Goal: Task Accomplishment & Management: Use online tool/utility

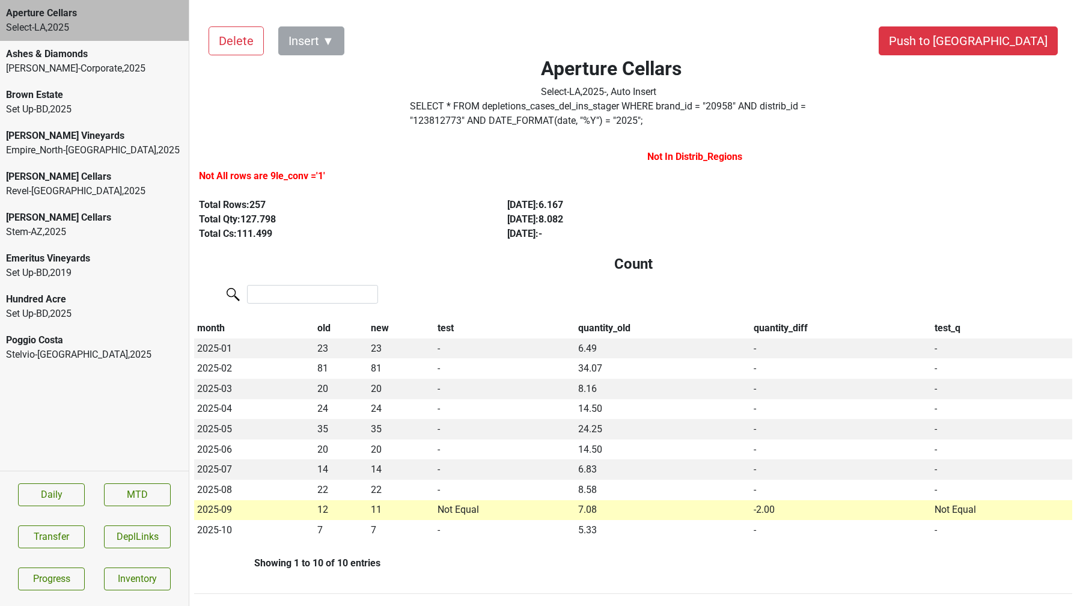
scroll to position [512, 0]
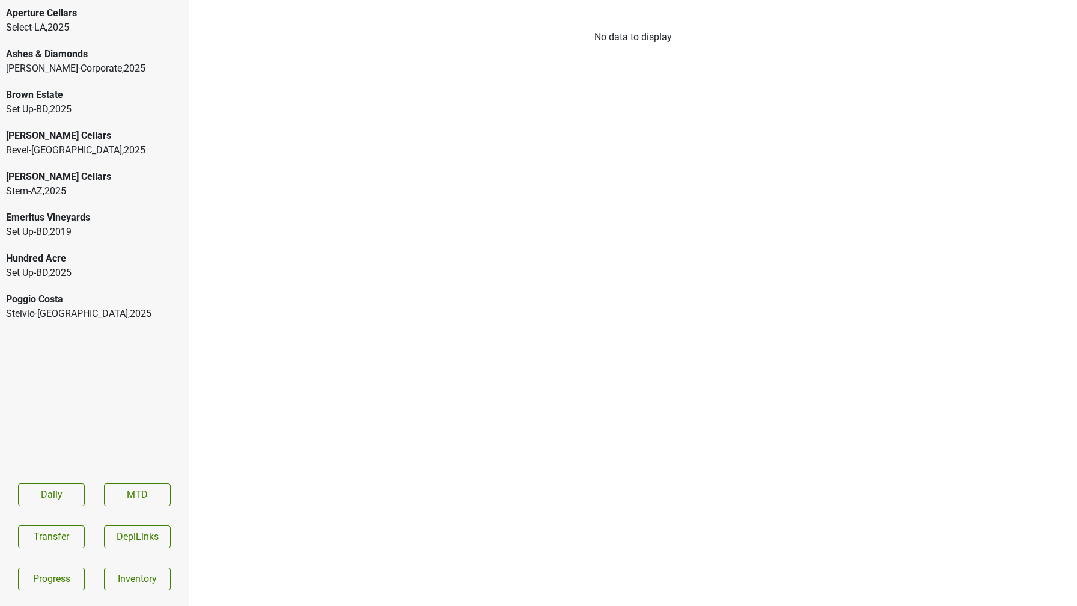
click at [53, 306] on div "Stelvio-OH , 2025" at bounding box center [94, 313] width 177 height 14
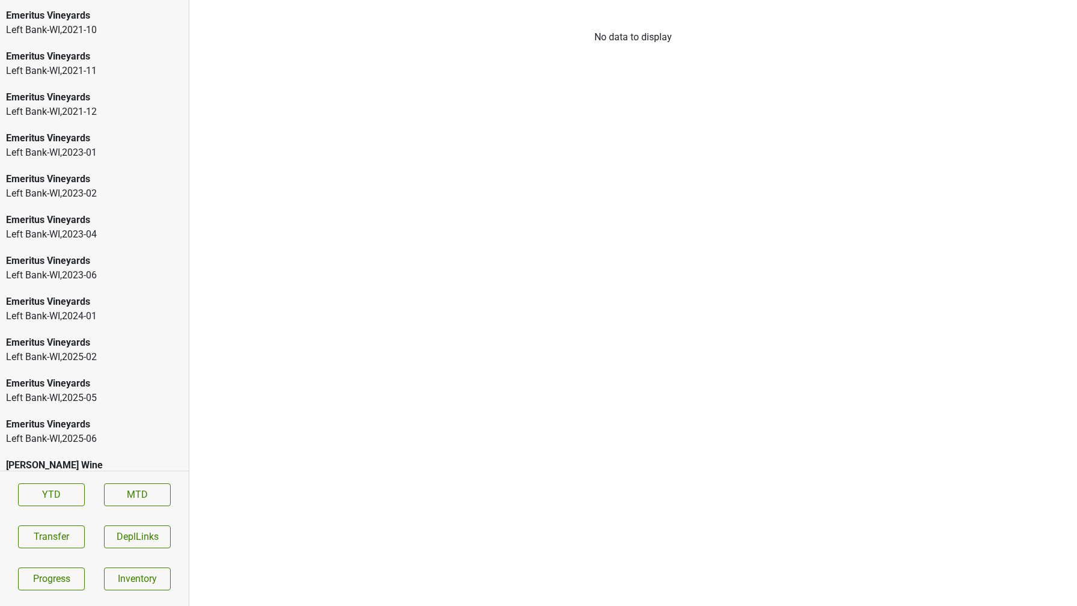
scroll to position [1776, 0]
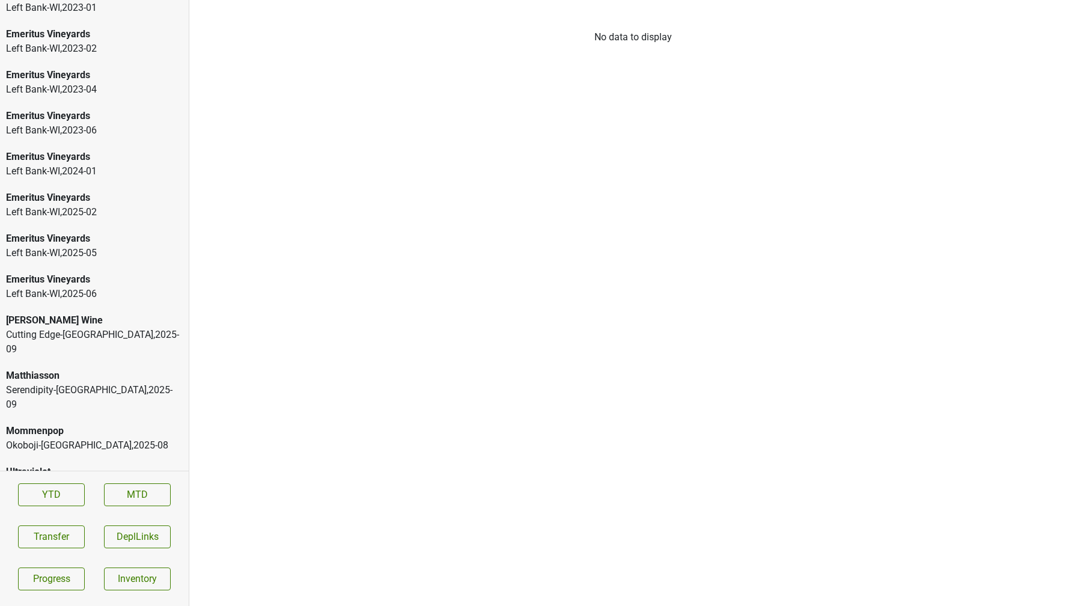
click at [84, 368] on div "Matthiasson" at bounding box center [94, 375] width 177 height 14
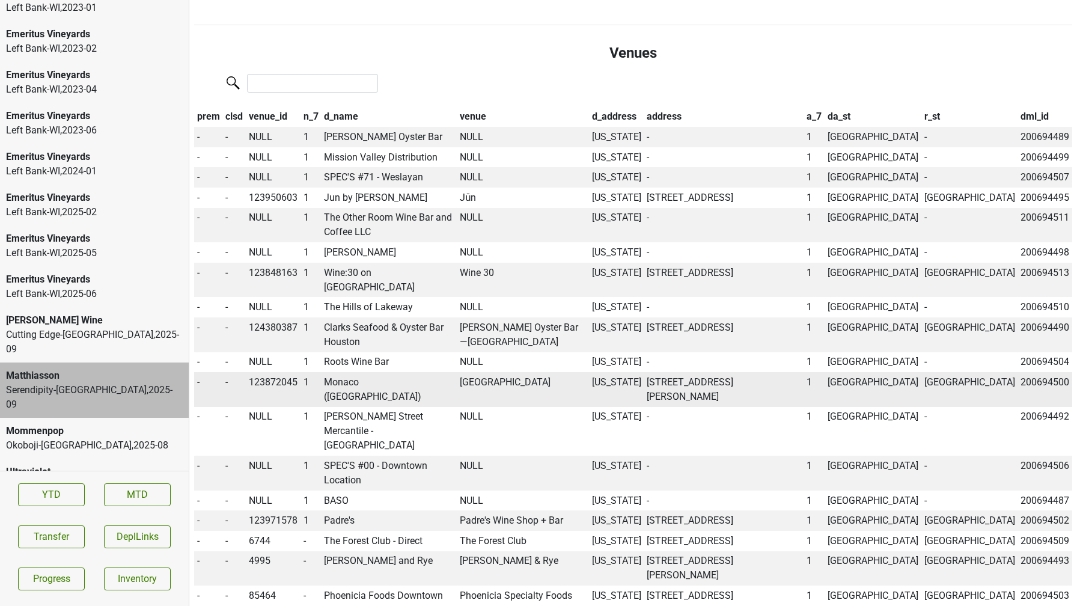
scroll to position [502, 0]
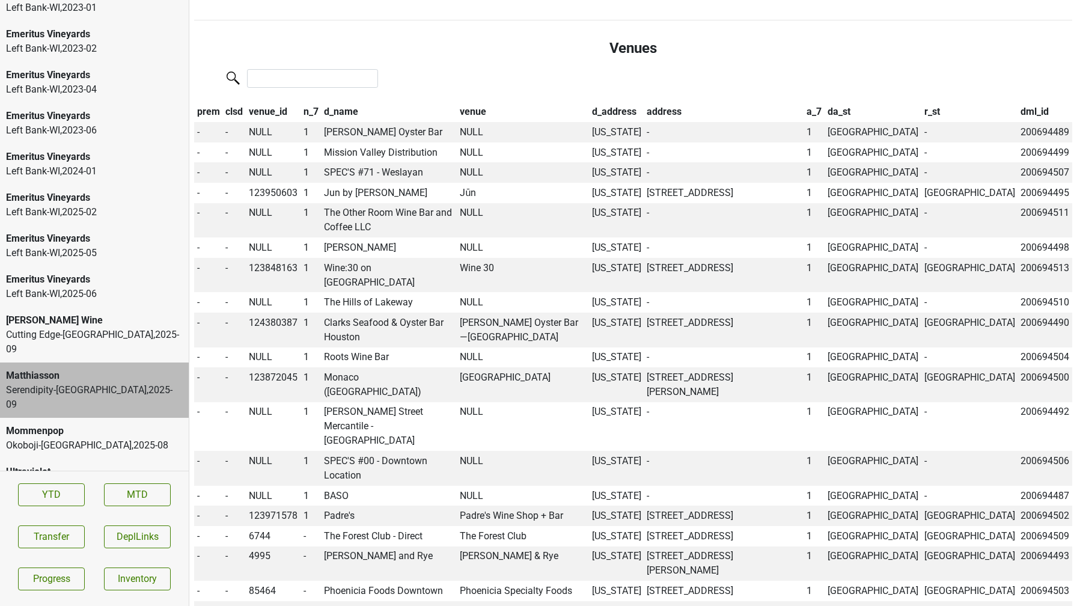
click at [62, 515] on section "YTD MTD Transfer DeplLinks Progress Inventory" at bounding box center [94, 536] width 189 height 132
click at [62, 536] on button "Transfer" at bounding box center [51, 536] width 67 height 23
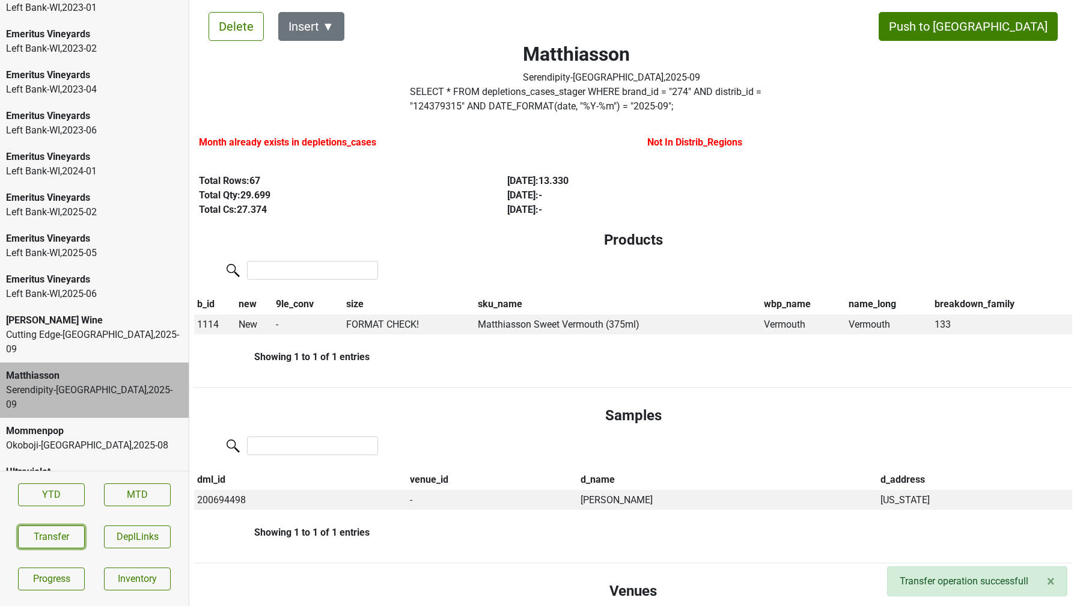
scroll to position [0, 0]
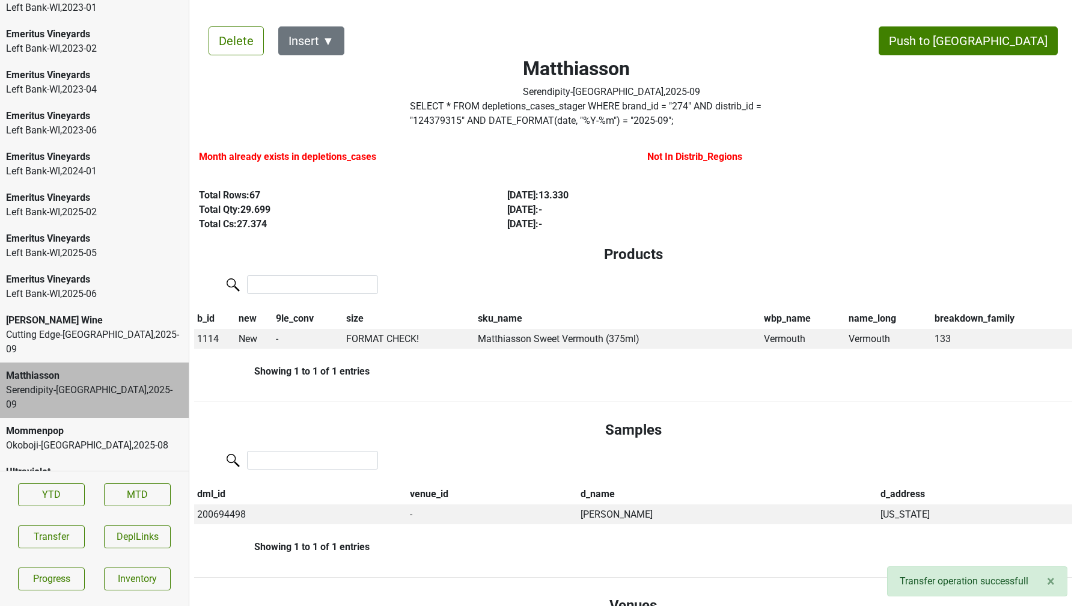
click at [532, 120] on label "SELECT * FROM depletions_cases_stager WHERE brand_id = " 274 " AND distrib_id =…" at bounding box center [611, 113] width 403 height 29
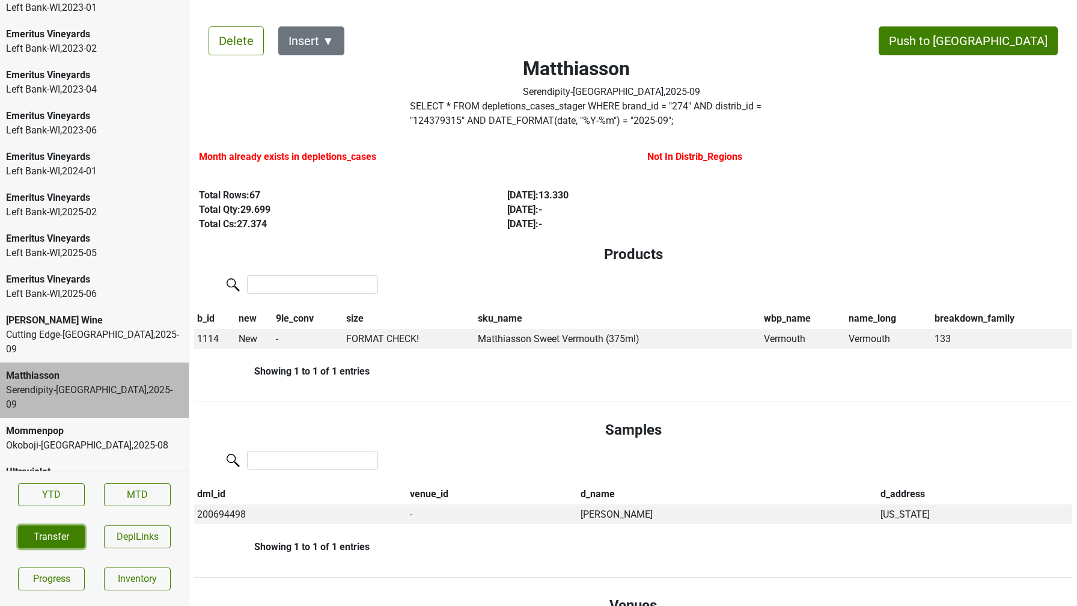
click at [61, 535] on button "Transfer" at bounding box center [51, 536] width 67 height 23
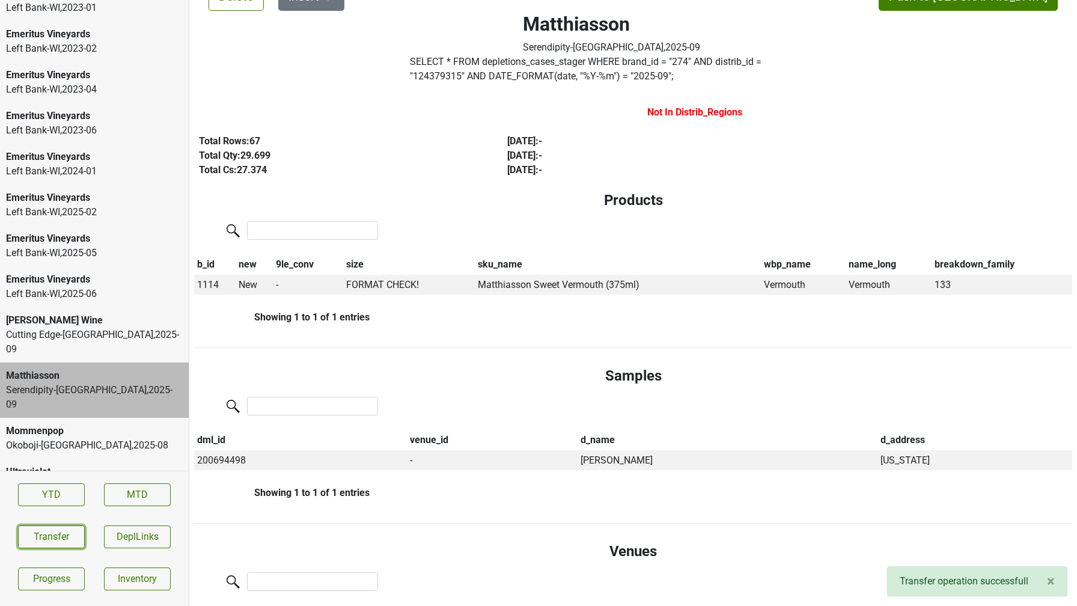
scroll to position [43, 0]
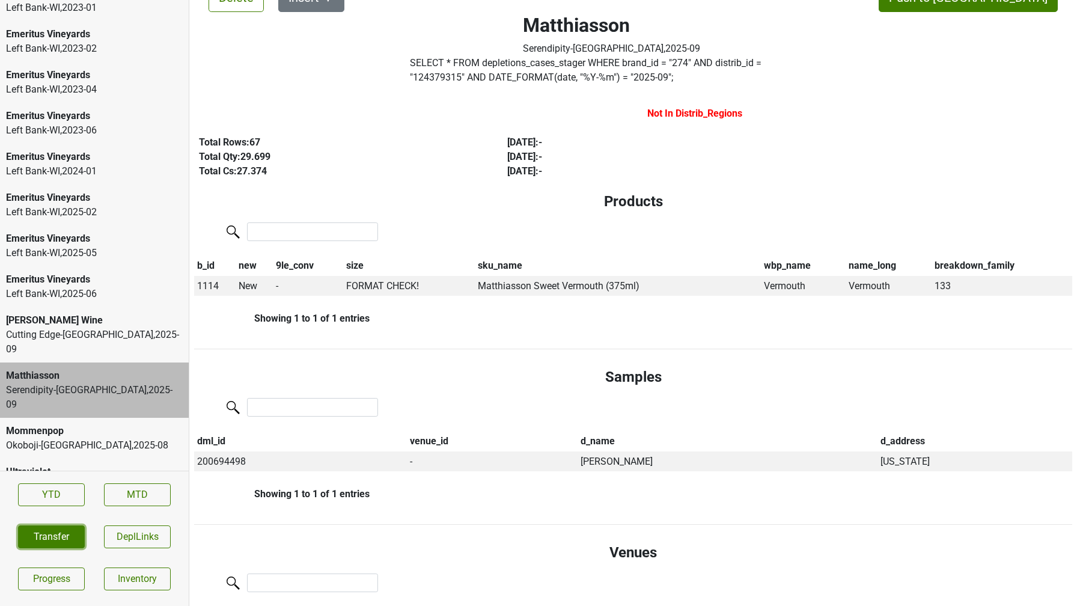
click at [43, 542] on button "Transfer" at bounding box center [51, 536] width 67 height 23
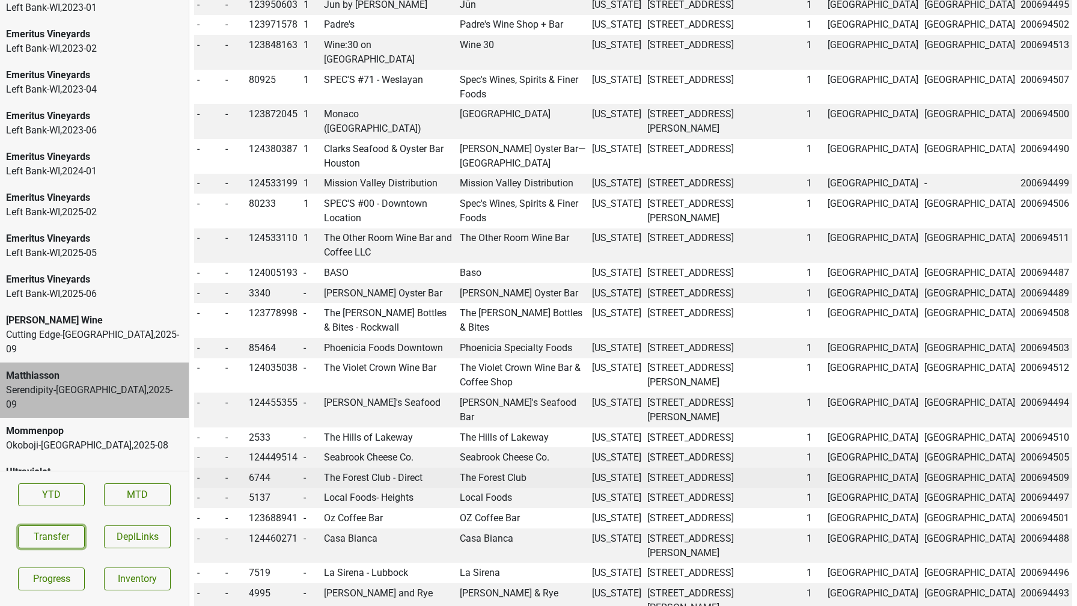
scroll to position [0, 0]
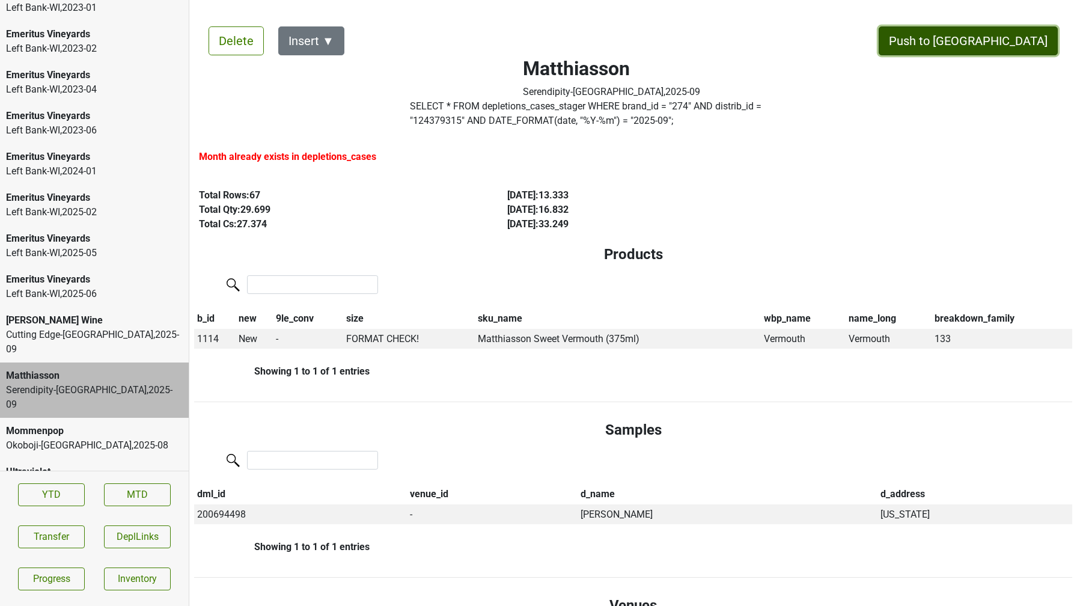
drag, startPoint x: 997, startPoint y: 41, endPoint x: 577, endPoint y: 121, distance: 426.9
click at [533, 119] on label "SELECT * FROM depletions_cases_stager WHERE brand_id = " 274 " AND distrib_id =…" at bounding box center [611, 113] width 403 height 29
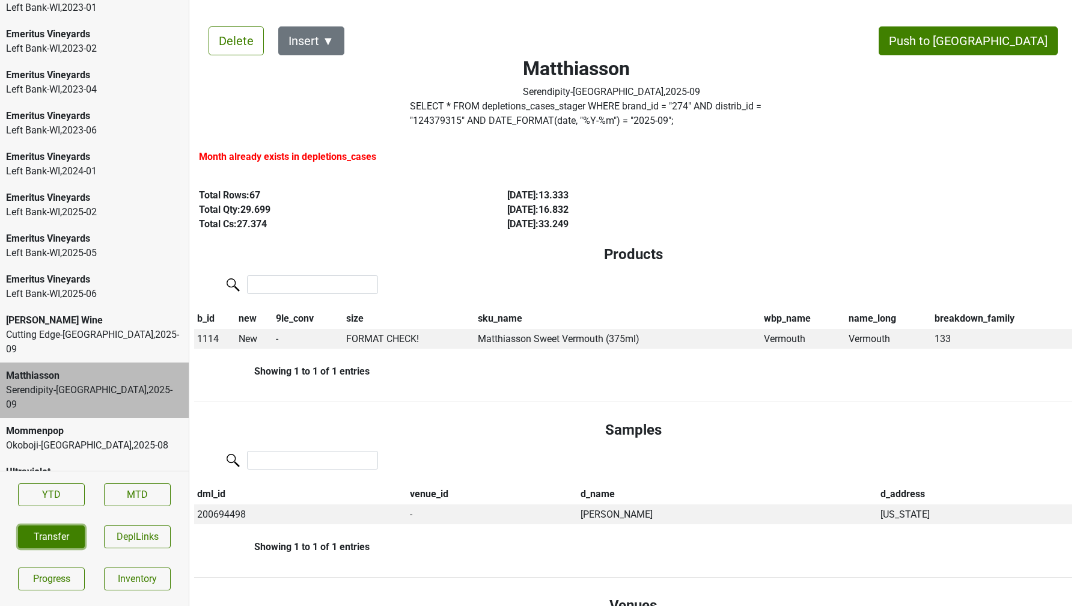
click at [60, 532] on button "Transfer" at bounding box center [51, 536] width 67 height 23
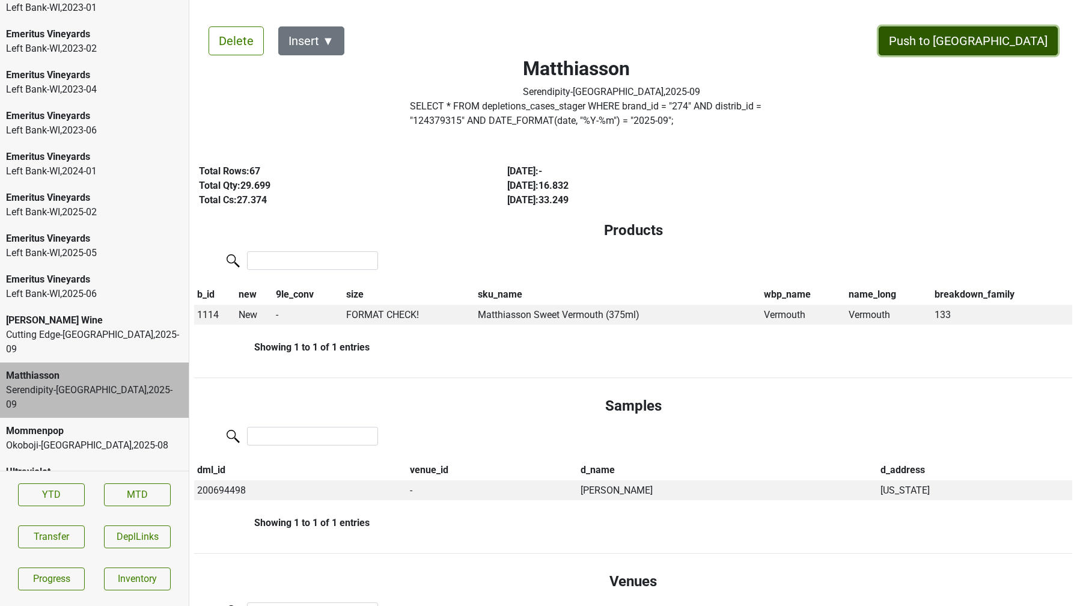
click at [1026, 46] on button "Push to DC" at bounding box center [967, 40] width 179 height 29
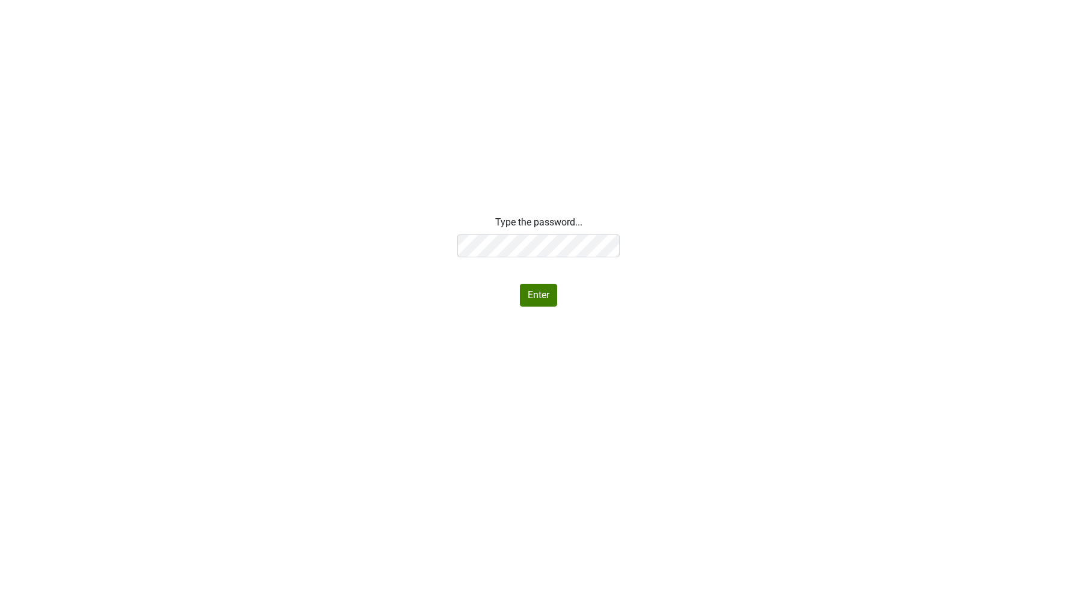
click at [377, 231] on div "Type the password... Enter" at bounding box center [538, 260] width 1077 height 91
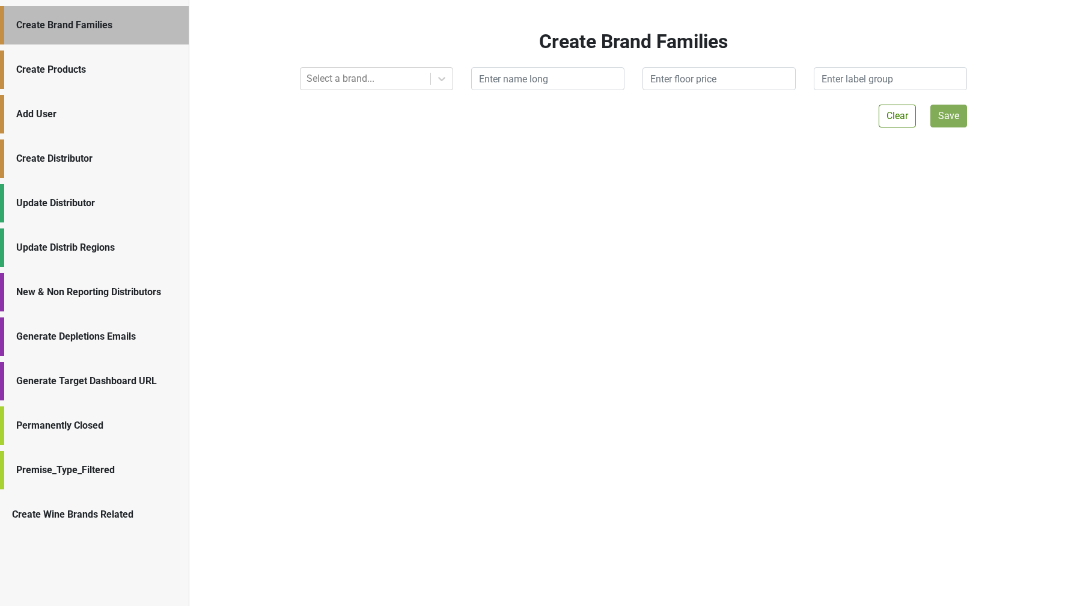
click at [56, 245] on div "Update Distrib Regions" at bounding box center [96, 247] width 160 height 14
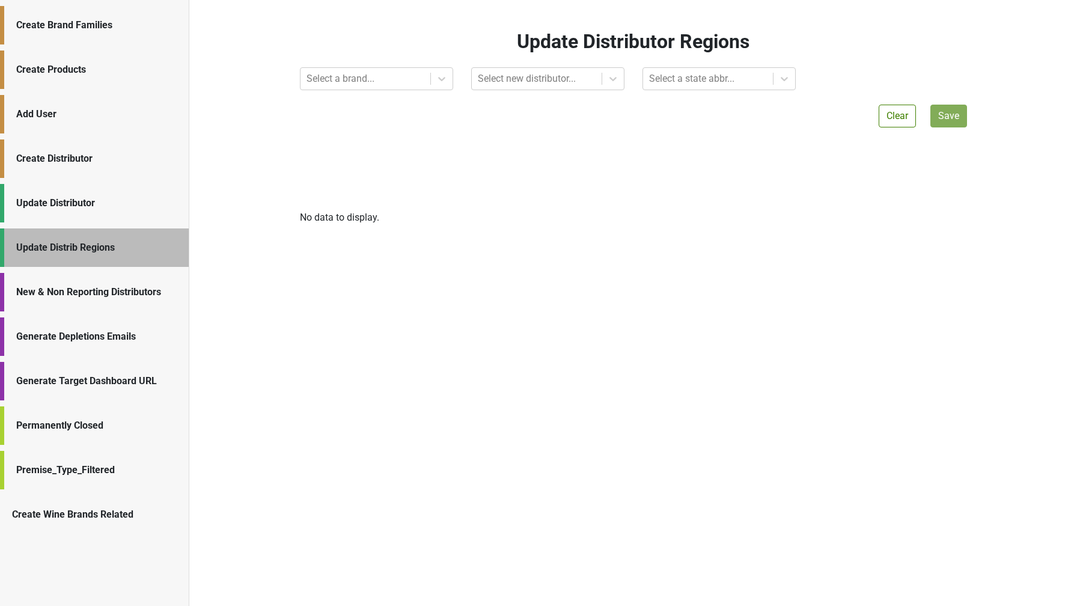
click at [47, 211] on div "Update Distributor" at bounding box center [94, 203] width 189 height 38
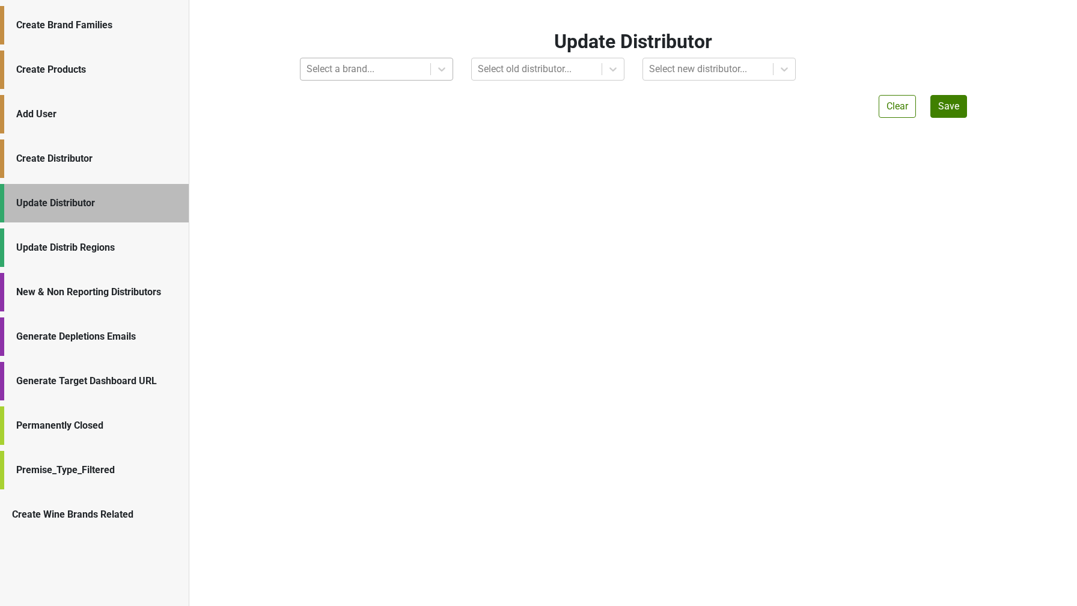
click at [335, 70] on div at bounding box center [365, 69] width 118 height 17
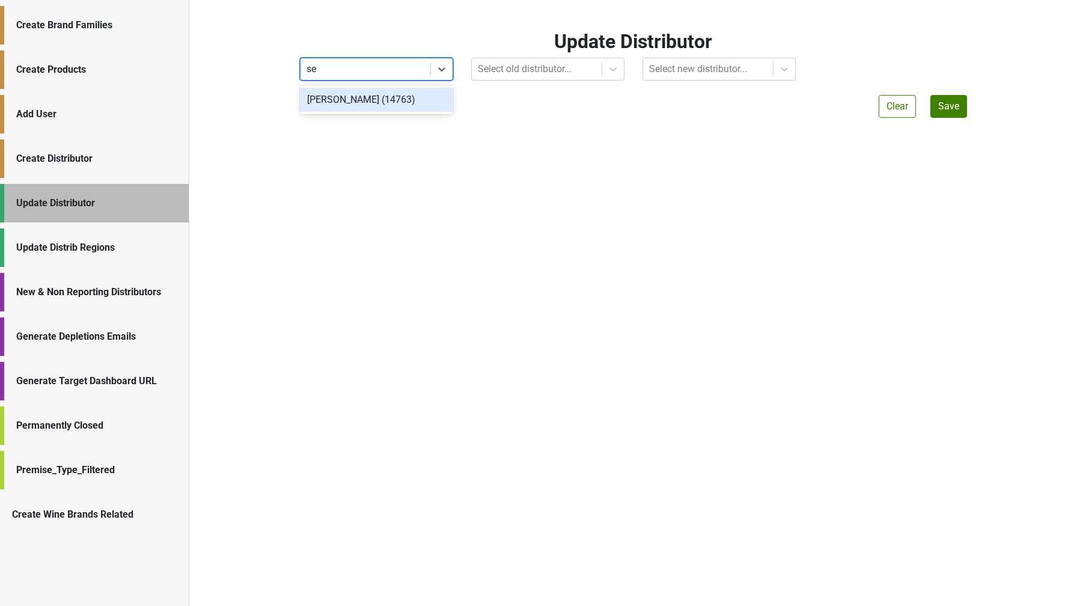
type input "s"
type input "matt"
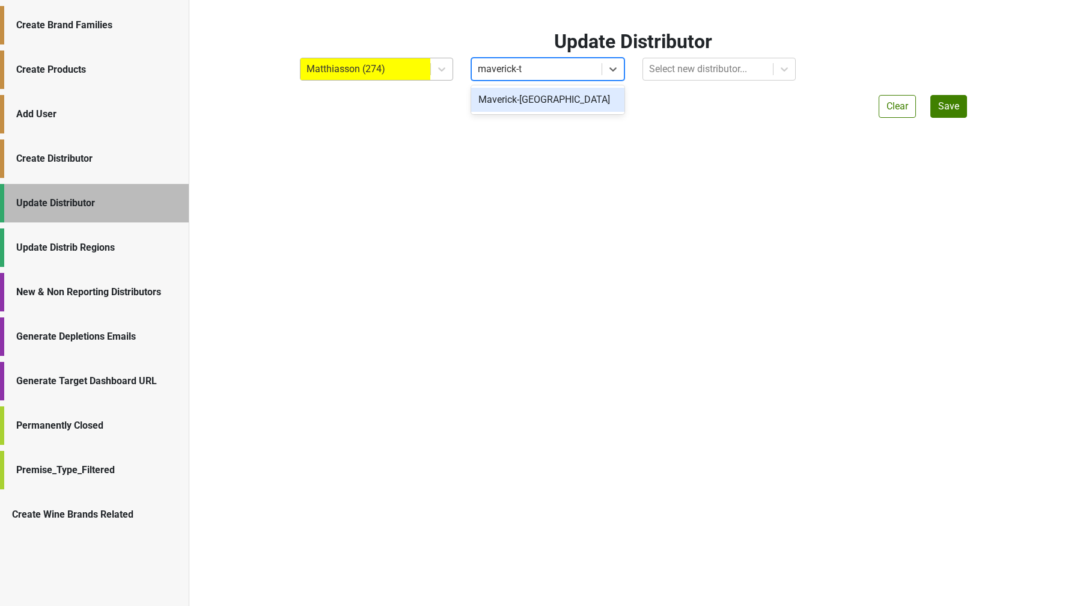
type input "maverick-tx"
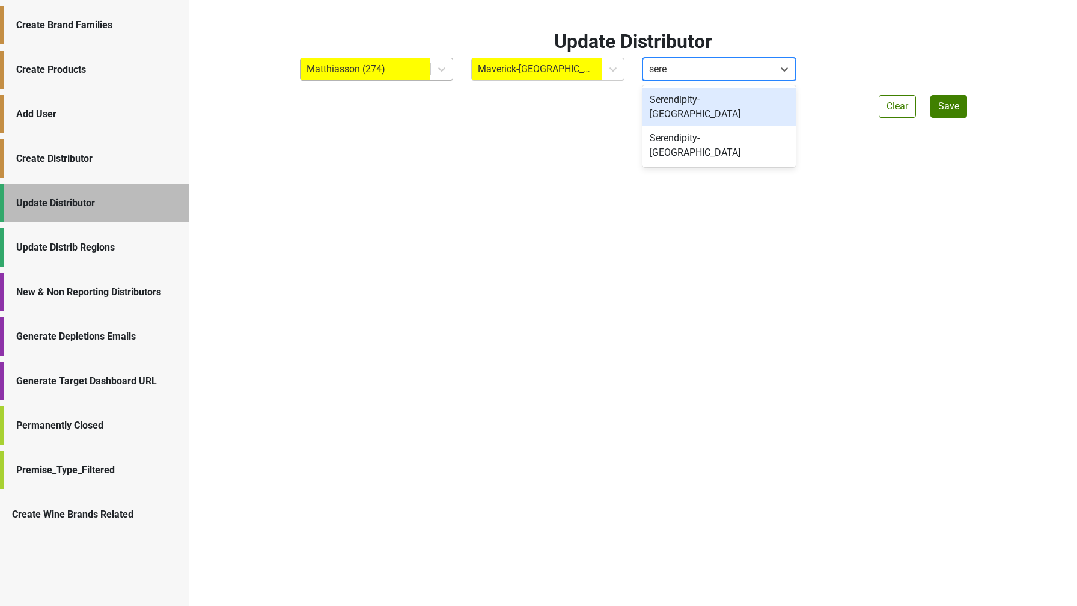
type input "seren"
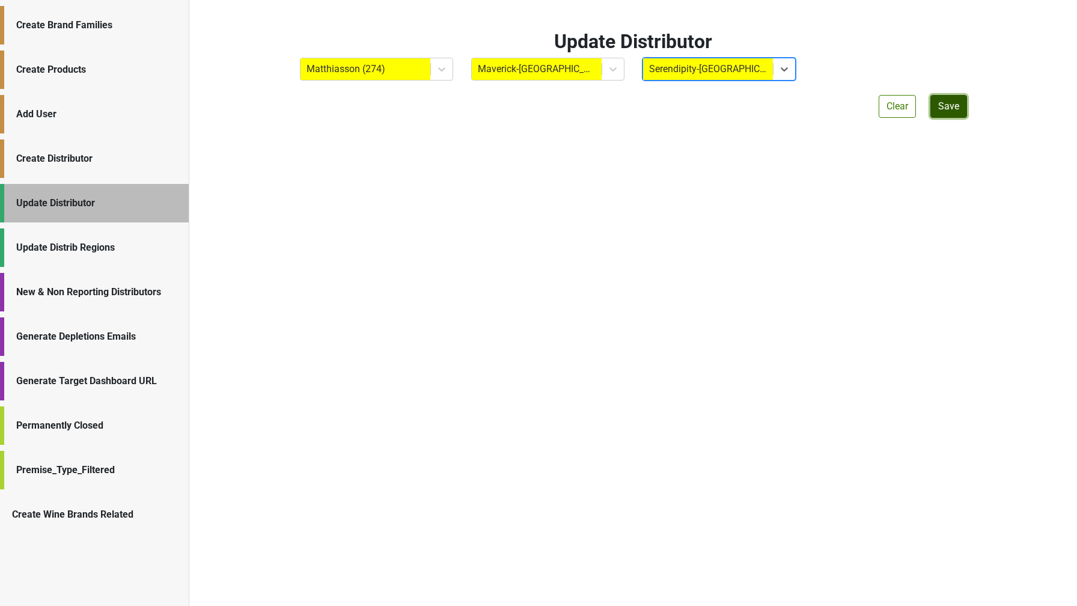
click at [947, 113] on button "Save" at bounding box center [948, 106] width 37 height 23
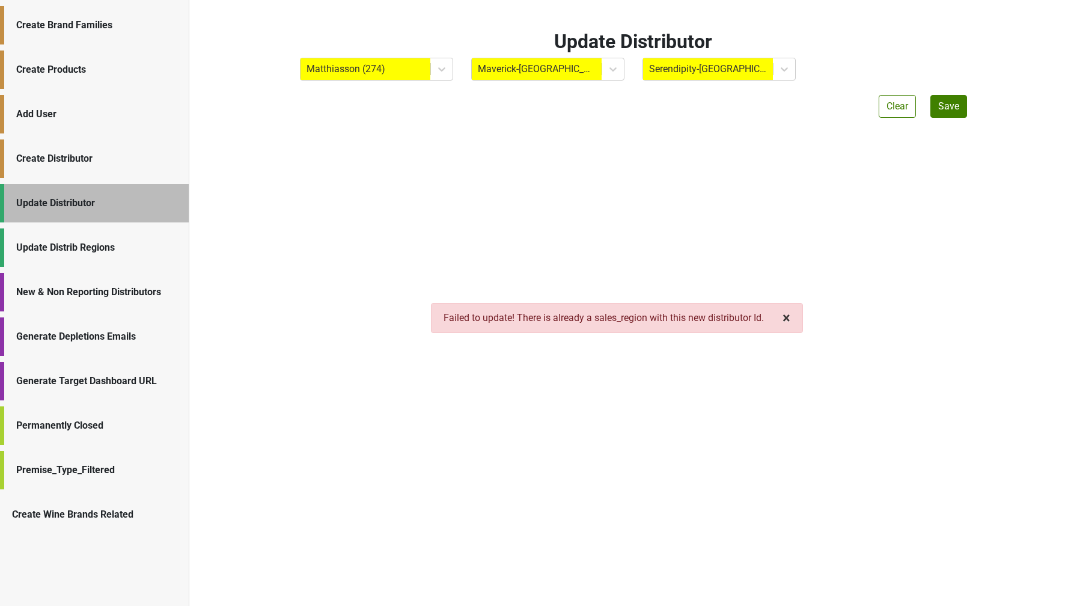
click at [789, 317] on span "×" at bounding box center [786, 317] width 8 height 17
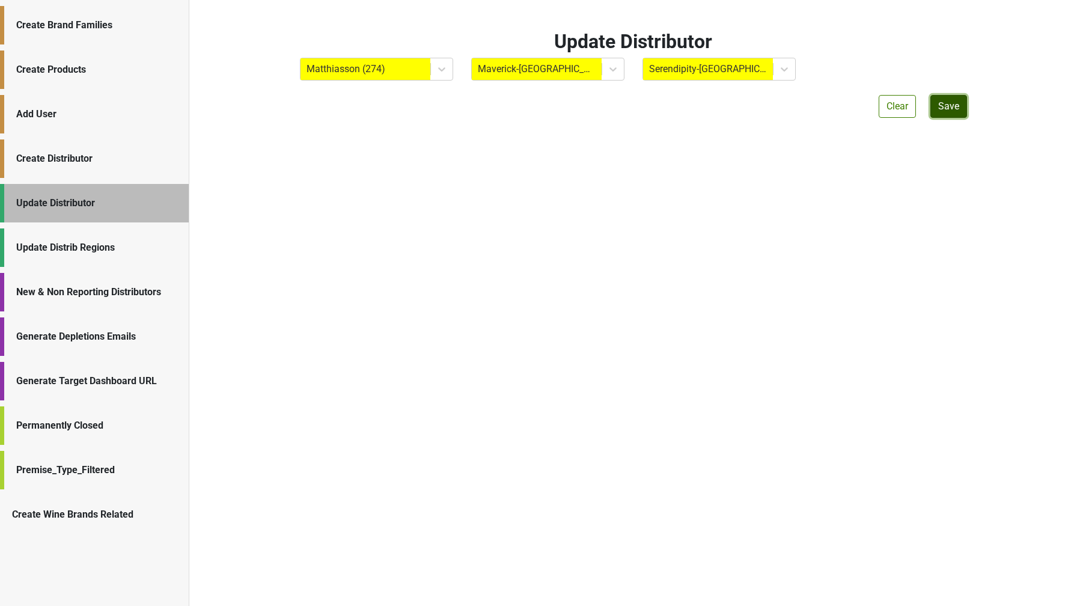
click at [957, 102] on button "Save" at bounding box center [948, 106] width 37 height 23
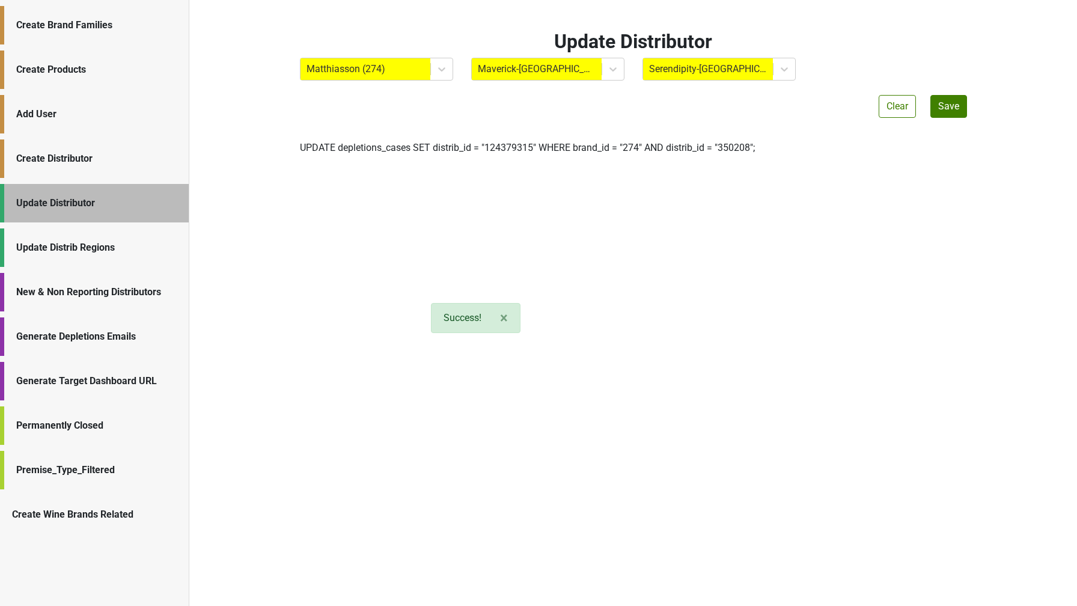
click at [667, 146] on label "UPDATE depletions_cases SET distrib_id = " 124379315 " WHERE brand_id = " 274 "…" at bounding box center [527, 148] width 455 height 14
click at [56, 251] on div "Update Distrib Regions" at bounding box center [96, 247] width 160 height 14
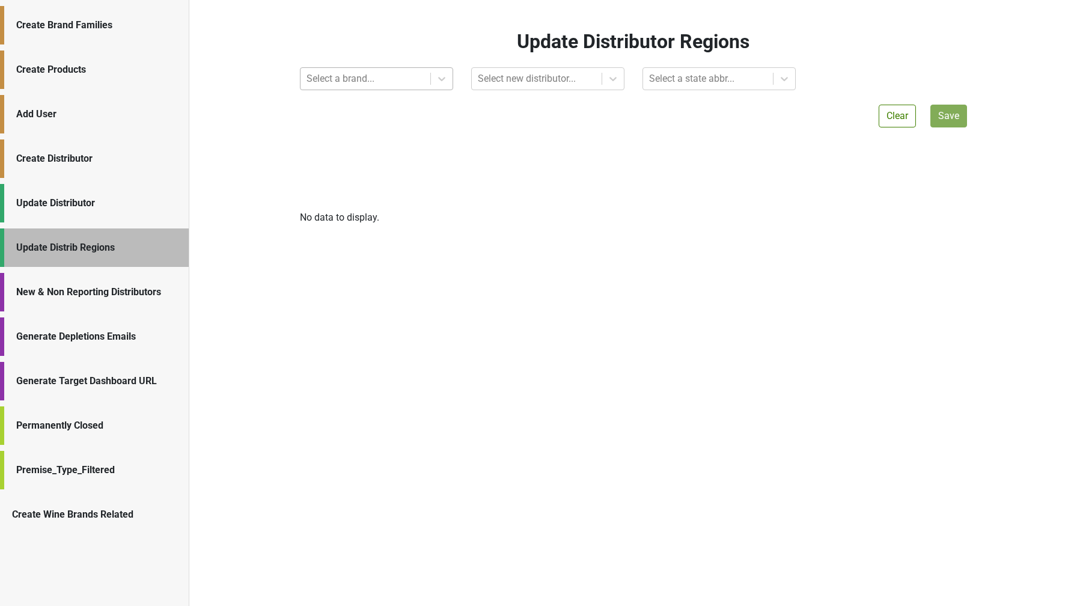
click at [370, 81] on div at bounding box center [365, 78] width 118 height 17
click at [369, 81] on div at bounding box center [365, 78] width 118 height 17
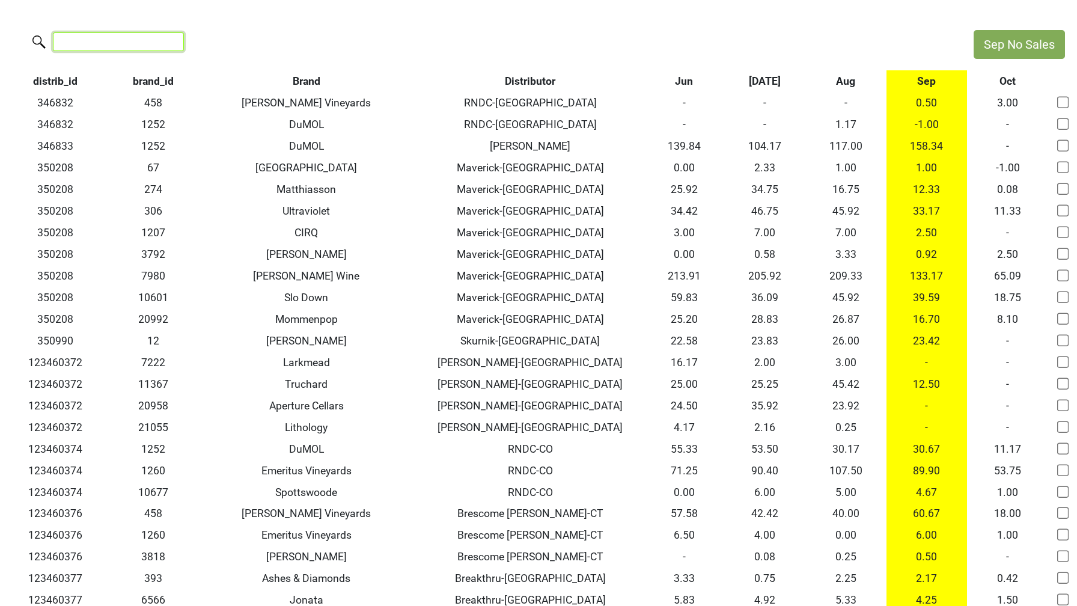
click at [133, 43] on input "search" at bounding box center [118, 41] width 131 height 19
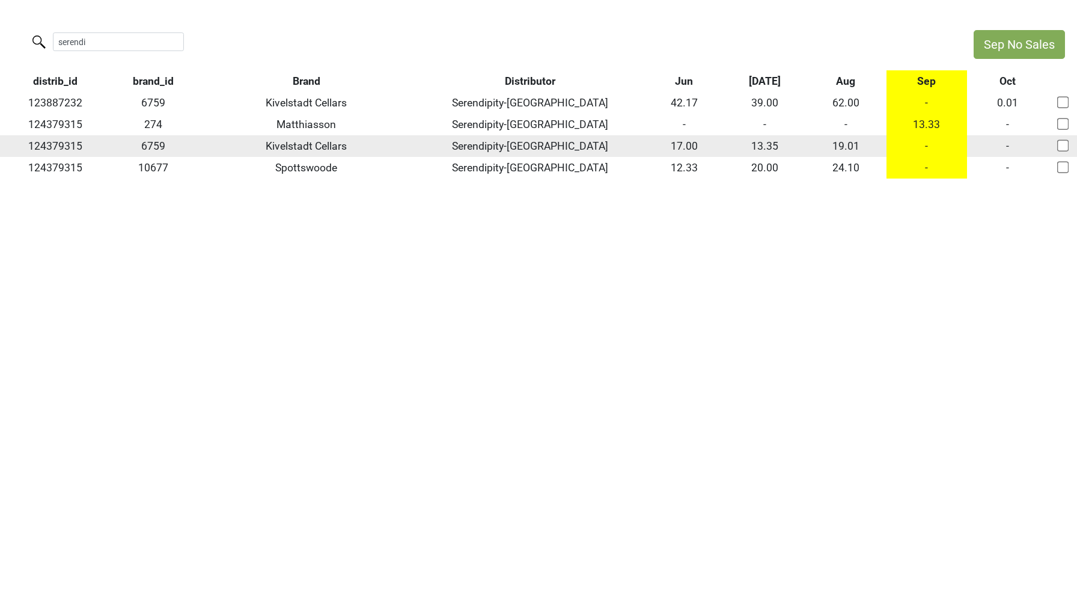
click at [64, 147] on td "124379315" at bounding box center [55, 146] width 111 height 22
copy td "124379315"
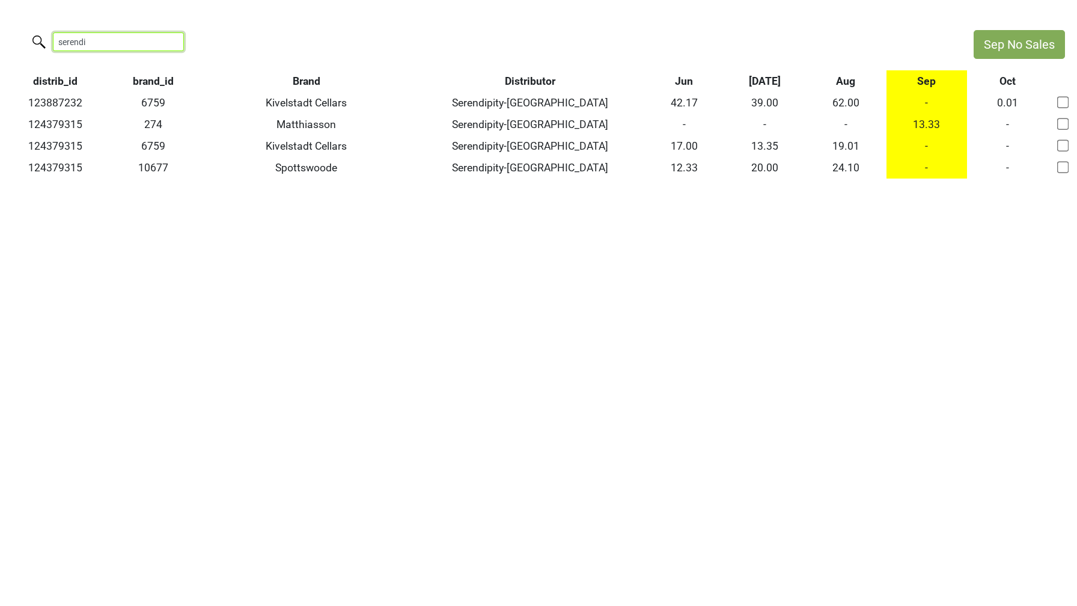
drag, startPoint x: 114, startPoint y: 46, endPoint x: 21, endPoint y: 35, distance: 93.1
click at [22, 41] on div "serendi" at bounding box center [480, 43] width 961 height 26
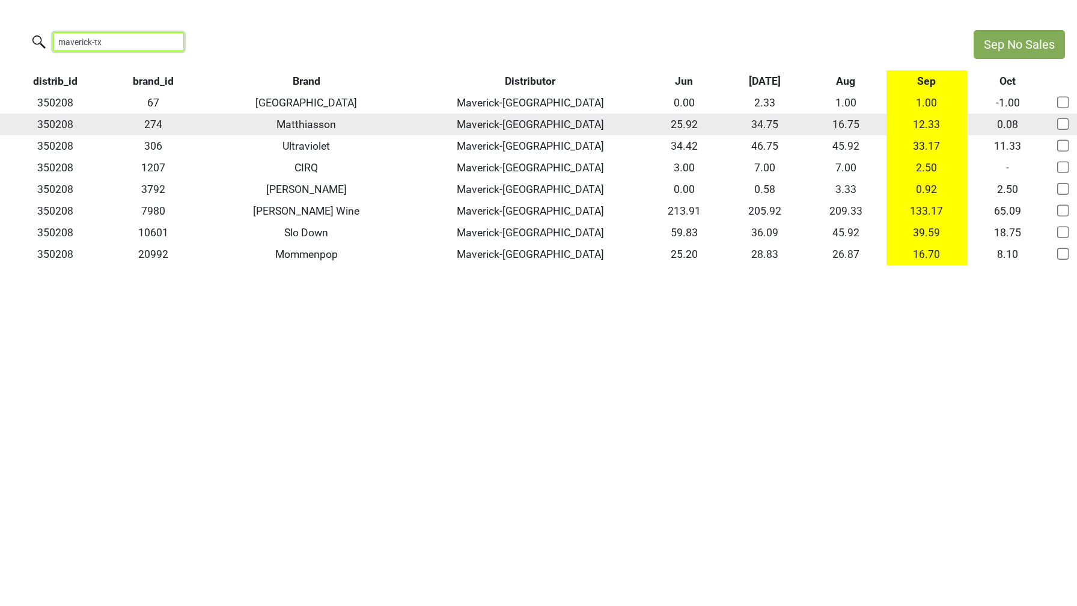
type input "maverick-tx"
click at [55, 126] on td "350208" at bounding box center [55, 125] width 111 height 22
copy td "350208"
